Goal: Task Accomplishment & Management: Use online tool/utility

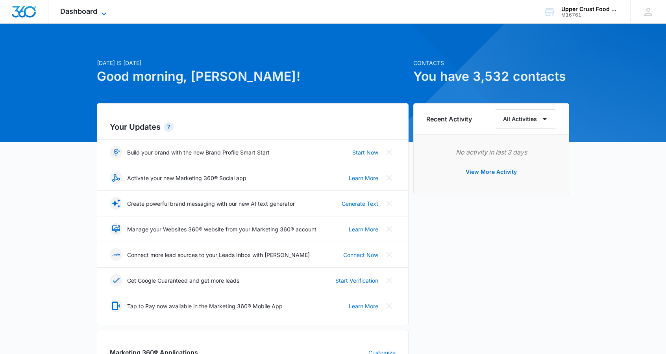
click at [89, 11] on span "Dashboard" at bounding box center [78, 11] width 37 height 8
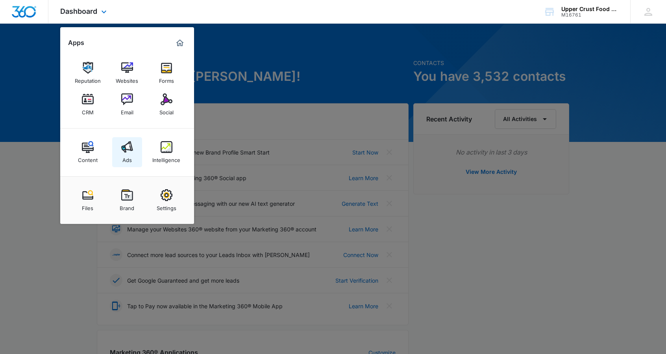
click at [127, 150] on img at bounding box center [127, 147] width 12 height 12
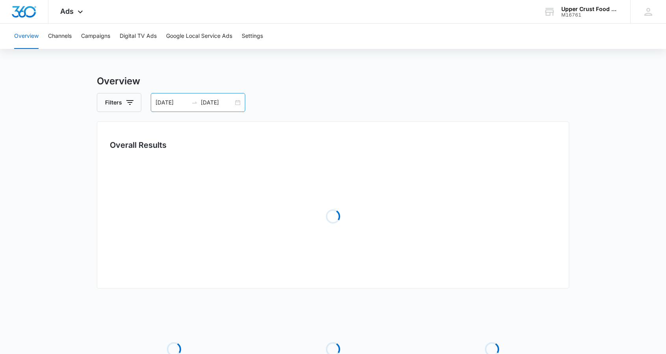
click at [235, 105] on div "[DATE] [DATE]" at bounding box center [198, 102] width 95 height 19
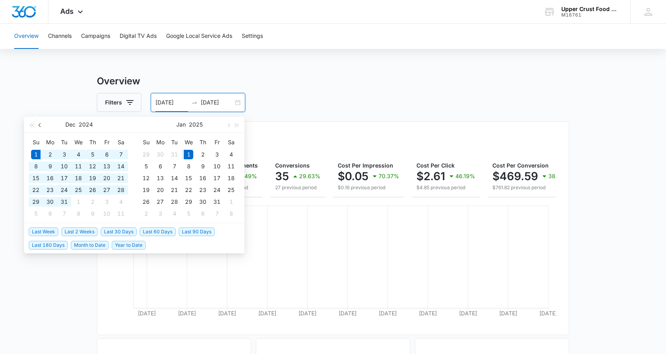
click at [39, 125] on span "button" at bounding box center [41, 125] width 4 height 4
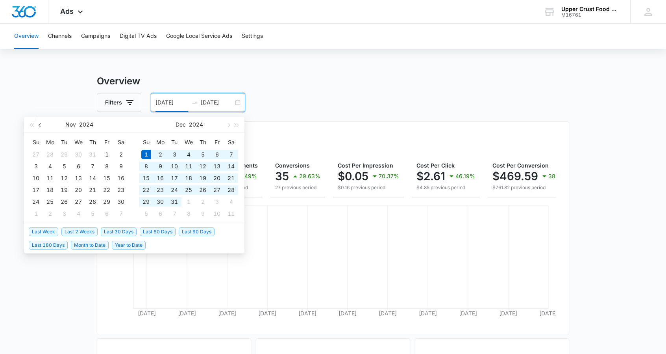
click at [39, 125] on span "button" at bounding box center [41, 125] width 4 height 4
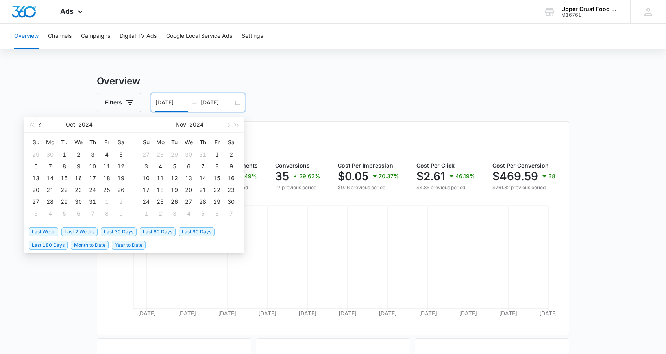
click at [39, 125] on span "button" at bounding box center [41, 125] width 4 height 4
click at [226, 122] on button "button" at bounding box center [228, 125] width 9 height 16
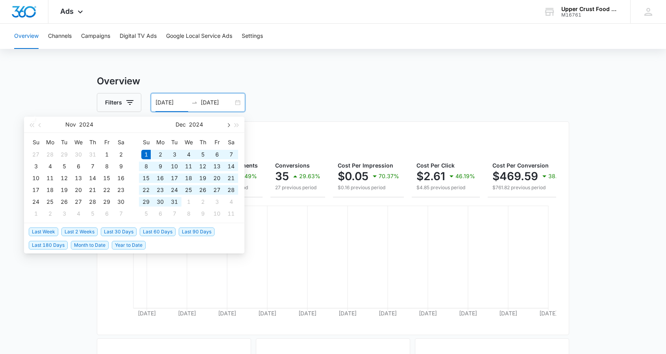
click at [226, 122] on button "button" at bounding box center [228, 125] width 9 height 16
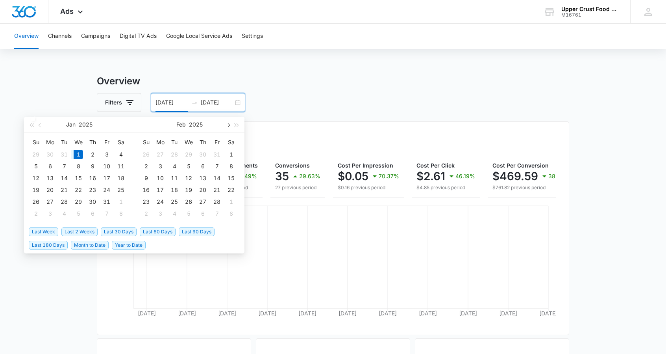
click at [226, 122] on button "button" at bounding box center [228, 125] width 9 height 16
type input "[DATE]"
click at [203, 167] on div "6" at bounding box center [202, 165] width 9 height 9
click at [39, 124] on span "button" at bounding box center [41, 125] width 4 height 4
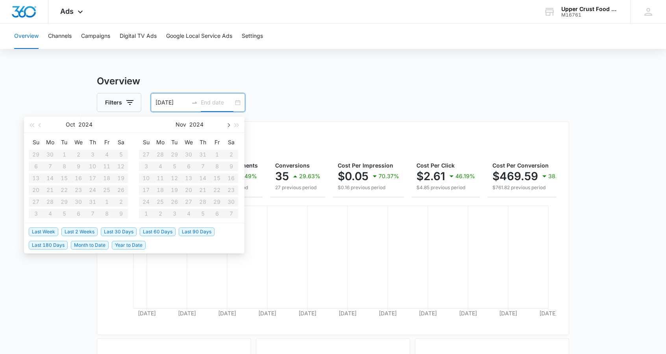
click at [228, 124] on span "button" at bounding box center [228, 125] width 4 height 4
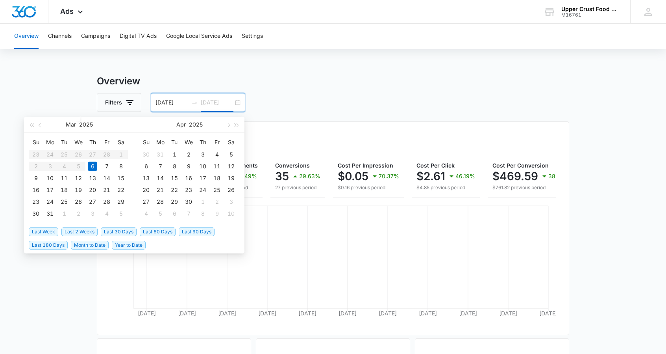
type input "[DATE]"
click at [147, 165] on div "6" at bounding box center [145, 165] width 9 height 9
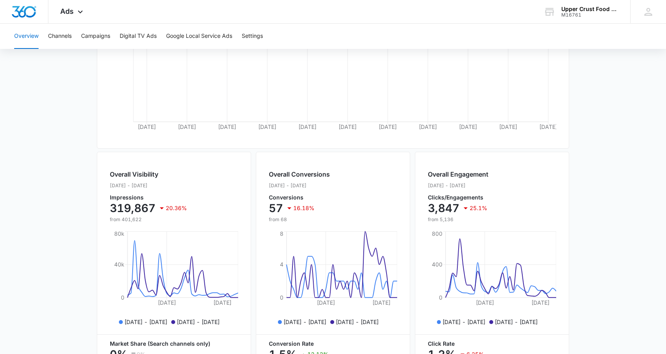
scroll to position [185, 0]
click at [104, 43] on button "Campaigns" at bounding box center [95, 36] width 29 height 25
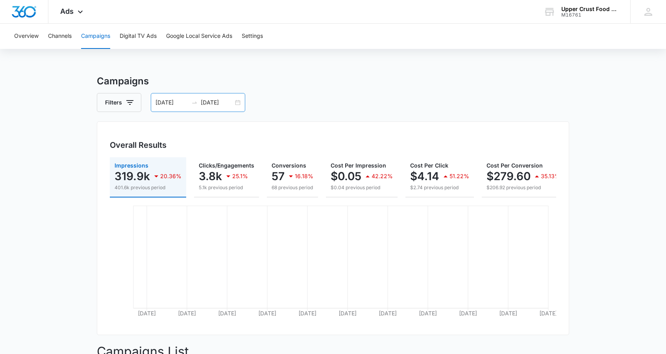
click at [237, 104] on div "[DATE] [DATE]" at bounding box center [198, 102] width 95 height 19
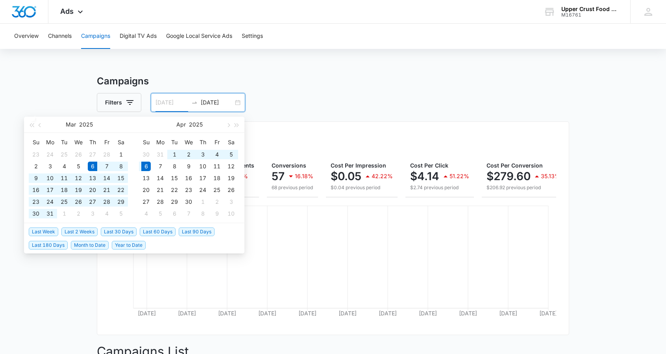
type input "[DATE]"
click at [148, 166] on div "6" at bounding box center [145, 165] width 9 height 9
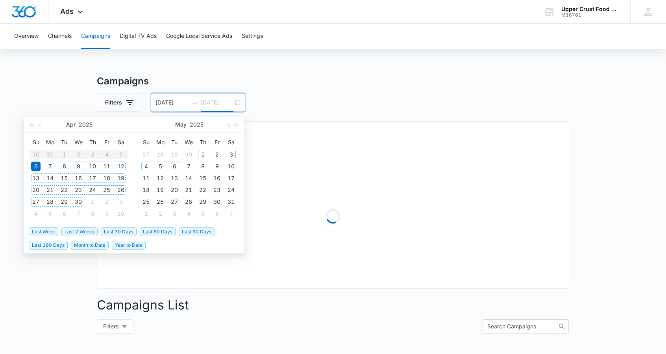
click at [173, 167] on div "6" at bounding box center [174, 165] width 9 height 9
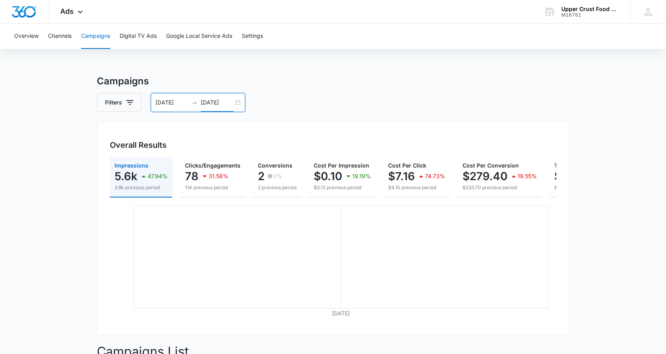
type input "[DATE]"
click at [359, 77] on h3 "Campaigns" at bounding box center [333, 81] width 473 height 14
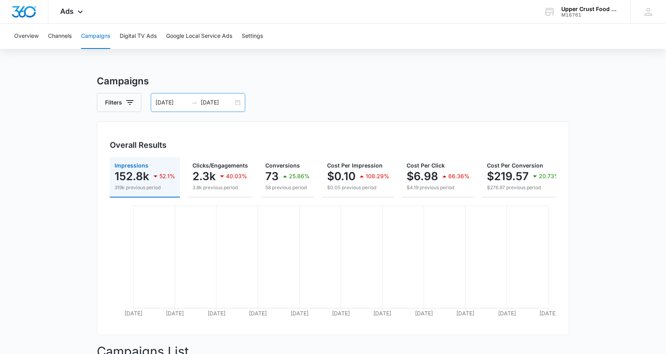
click at [229, 108] on div "[DATE] [DATE]" at bounding box center [198, 102] width 95 height 19
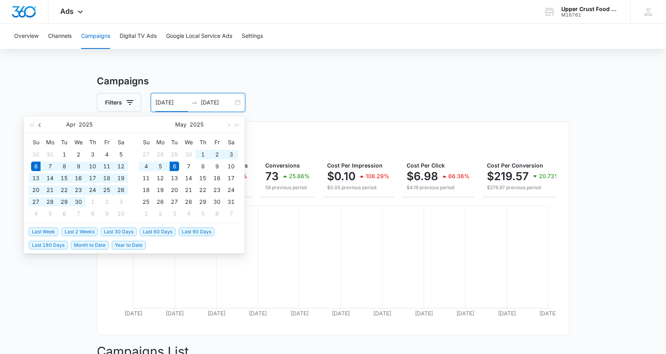
click at [43, 128] on button "button" at bounding box center [40, 125] width 9 height 16
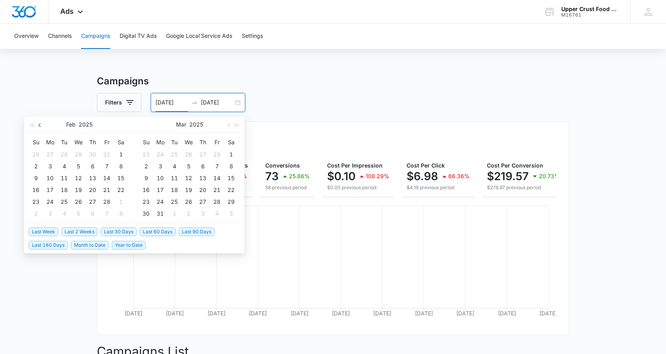
click at [43, 128] on button "button" at bounding box center [40, 125] width 9 height 16
type input "[DATE]"
click at [161, 166] on div "6" at bounding box center [160, 165] width 9 height 9
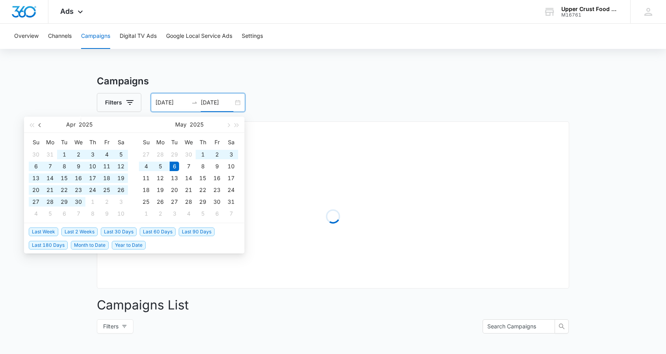
click at [40, 124] on span "button" at bounding box center [41, 125] width 4 height 4
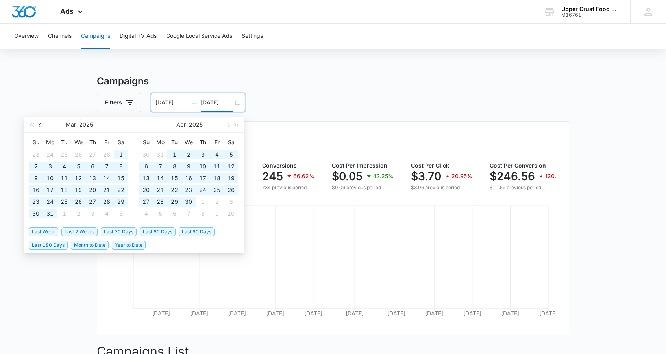
click at [40, 124] on span "button" at bounding box center [41, 125] width 4 height 4
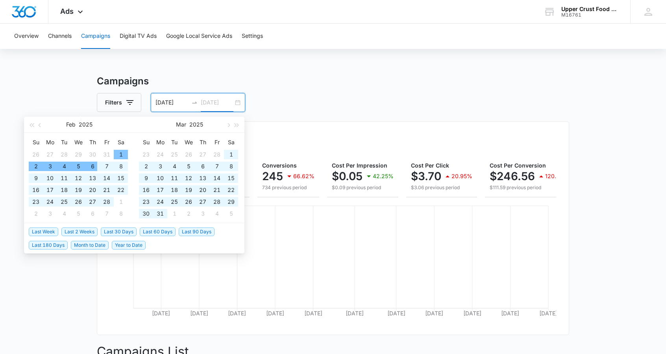
click at [91, 166] on div "6" at bounding box center [92, 165] width 9 height 9
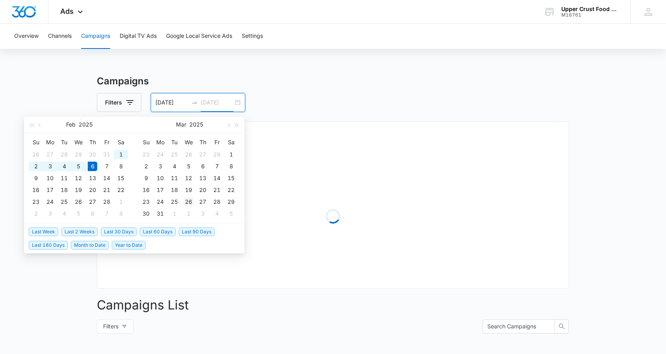
type input "[DATE]"
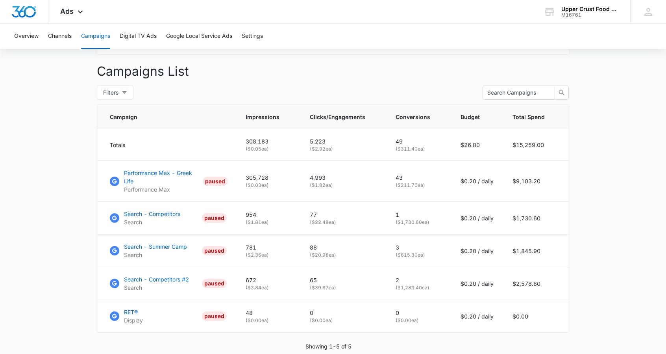
scroll to position [319, 0]
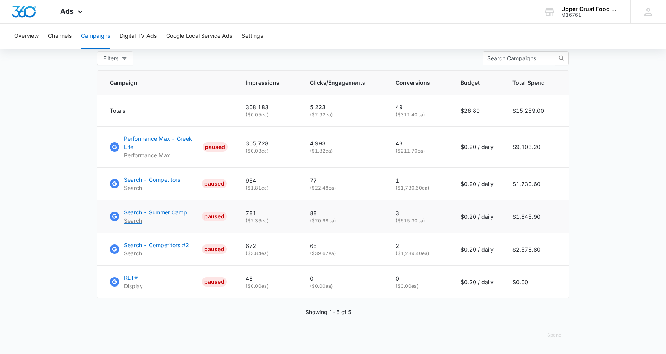
click at [172, 212] on p "Search - Summer Camp" at bounding box center [155, 212] width 63 height 8
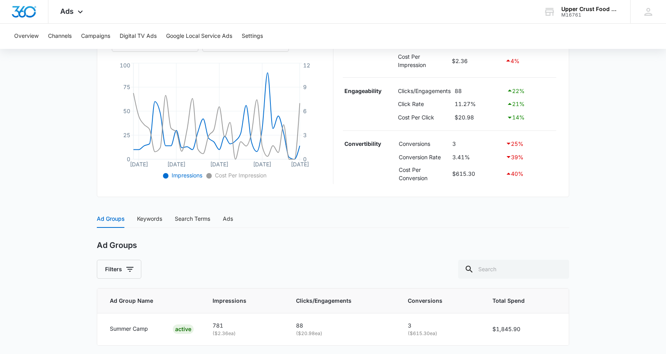
scroll to position [171, 0]
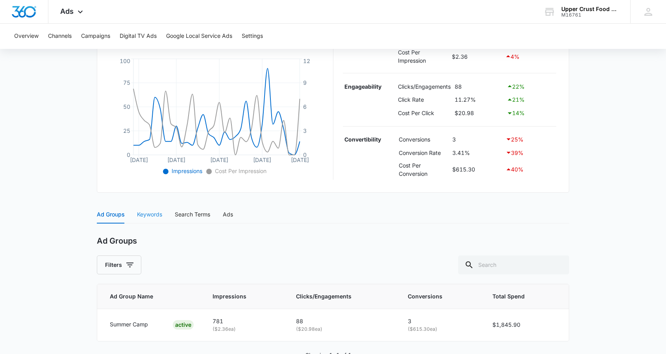
click at [158, 220] on div "Keywords" at bounding box center [149, 214] width 25 height 18
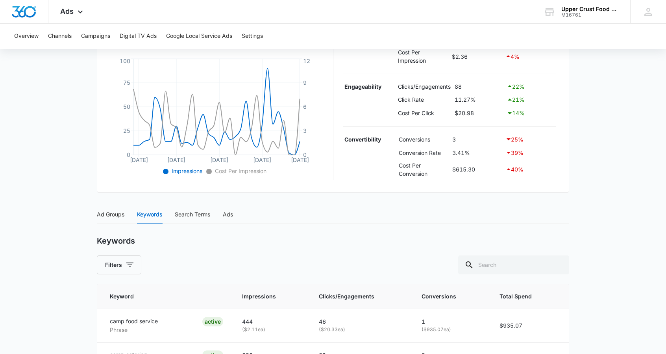
scroll to position [295, 0]
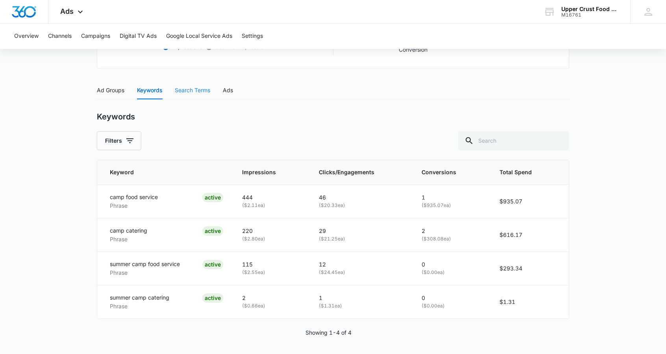
click at [181, 94] on div "Search Terms" at bounding box center [192, 90] width 35 height 18
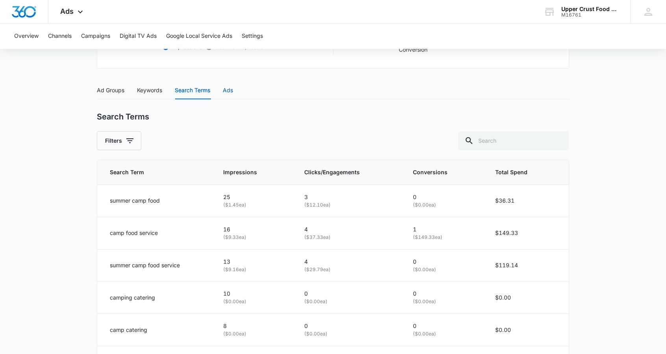
click at [232, 89] on div "Ads" at bounding box center [228, 90] width 10 height 9
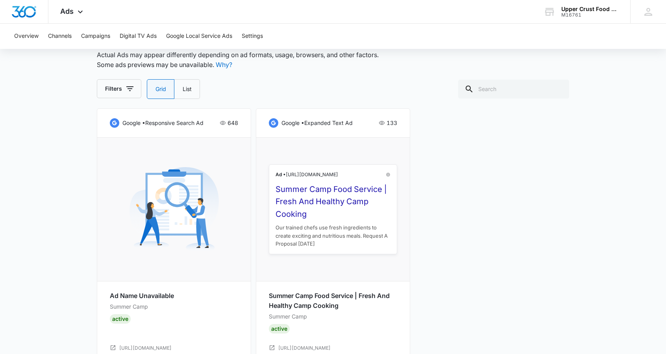
scroll to position [371, 0]
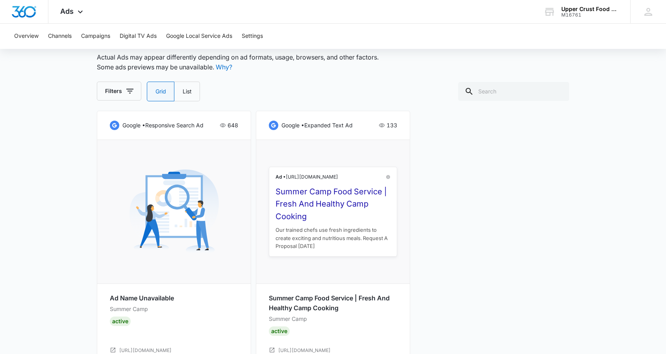
click at [432, 174] on div "google • responsive search ad 648 Ad Name Unavailable Summer Camp Active https:…" at bounding box center [333, 237] width 473 height 253
